Goal: Information Seeking & Learning: Learn about a topic

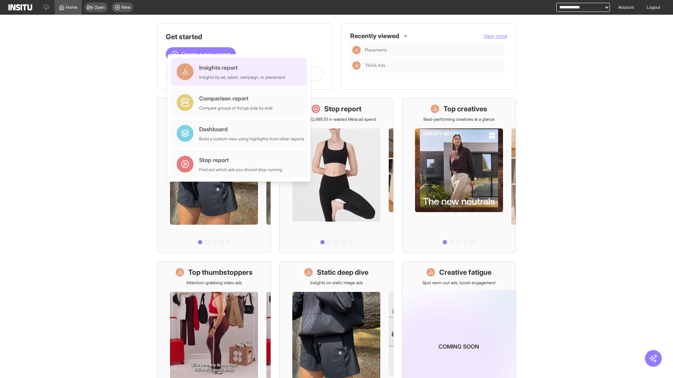
click at [241, 72] on div "Insights report Insights by ad, adset, campaign, or placement" at bounding box center [242, 71] width 86 height 17
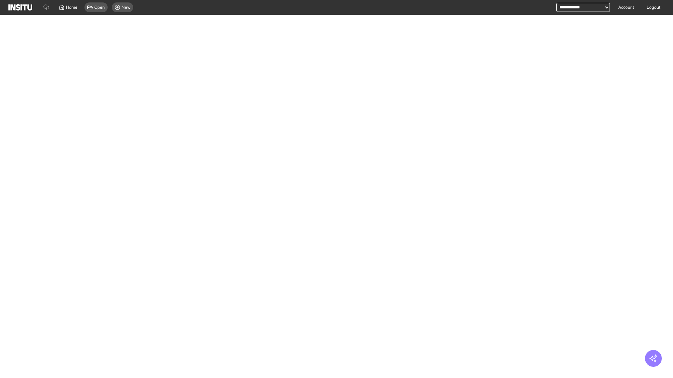
select select "**"
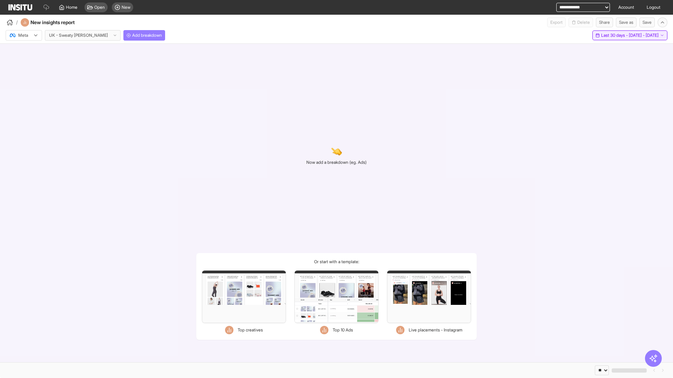
click at [614, 35] on span "Last 30 days - [DATE] - [DATE]" at bounding box center [629, 36] width 57 height 6
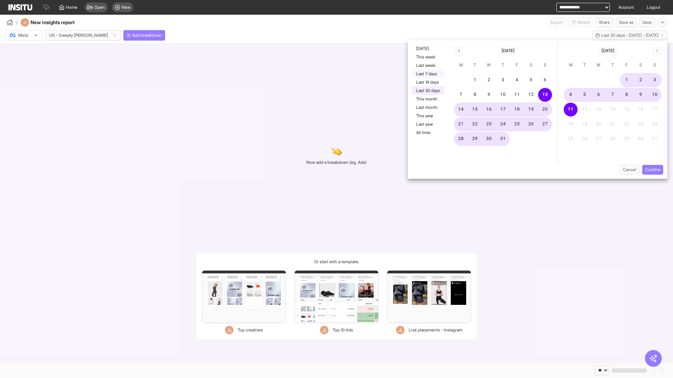
click at [427, 74] on button "Last 7 days" at bounding box center [428, 74] width 32 height 8
